Goal: Transaction & Acquisition: Purchase product/service

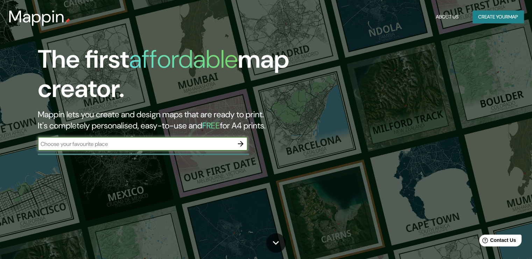
click at [77, 147] on input "text" at bounding box center [136, 144] width 196 height 8
click at [80, 141] on input "text" at bounding box center [136, 144] width 196 height 8
type input "Tijuana"
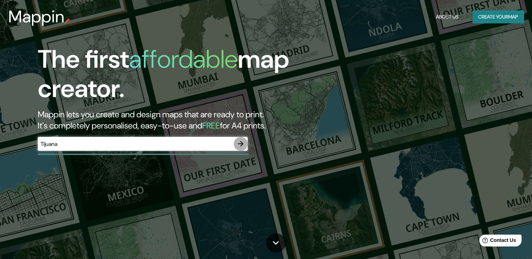
click at [235, 147] on button "button" at bounding box center [241, 144] width 14 height 14
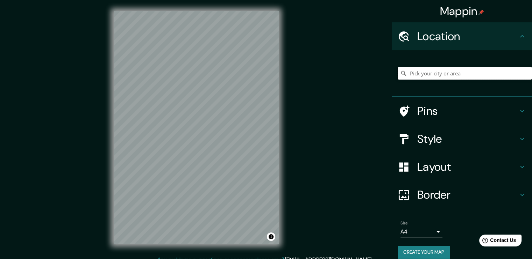
click at [452, 72] on input "Pick your city or area" at bounding box center [465, 73] width 134 height 13
type input "Tijuana, [GEOGRAPHIC_DATA][US_STATE], [GEOGRAPHIC_DATA]"
click at [452, 141] on h4 "Style" at bounding box center [467, 139] width 101 height 14
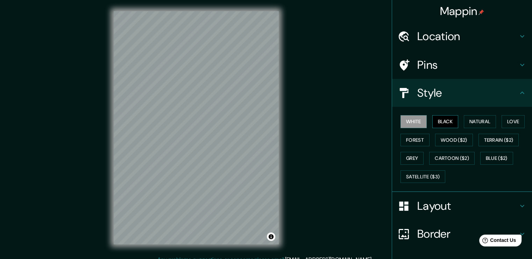
click at [442, 122] on button "Black" at bounding box center [445, 121] width 26 height 13
click at [481, 124] on button "Natural" at bounding box center [480, 121] width 32 height 13
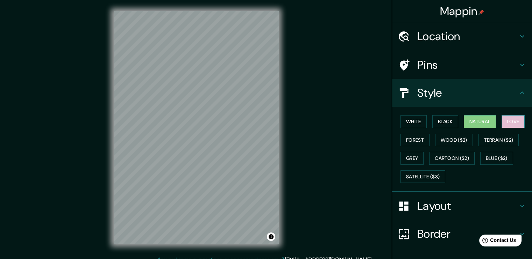
click at [508, 126] on button "Love" at bounding box center [512, 121] width 23 height 13
click at [504, 140] on button "Terrain ($2)" at bounding box center [498, 140] width 41 height 13
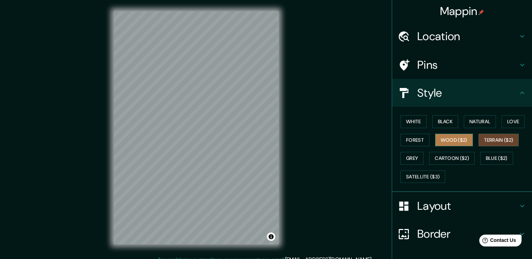
click at [460, 137] on button "Wood ($2)" at bounding box center [454, 140] width 38 height 13
click at [414, 140] on button "Forest" at bounding box center [414, 140] width 29 height 13
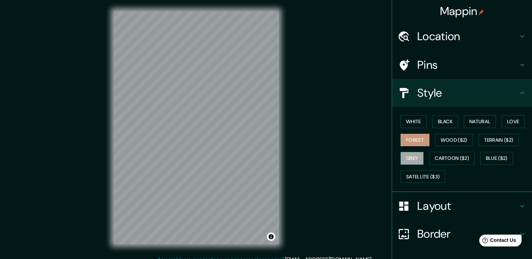
click at [415, 157] on button "Grey" at bounding box center [411, 158] width 23 height 13
click at [441, 162] on button "Cartoon ($2)" at bounding box center [451, 158] width 45 height 13
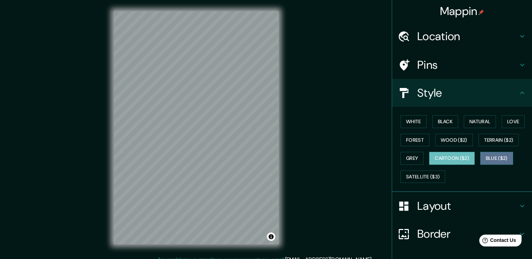
click at [486, 161] on button "Blue ($2)" at bounding box center [496, 158] width 33 height 13
